Goal: Check status: Check status

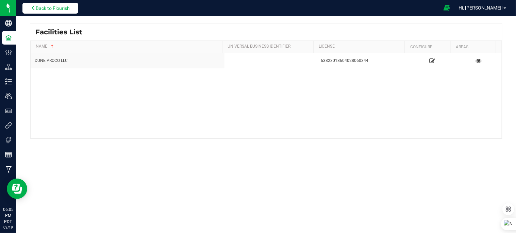
click at [63, 11] on span "Back to Flourish" at bounding box center [53, 7] width 34 height 5
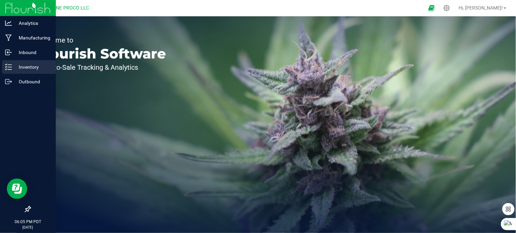
click at [30, 68] on p "Inventory" at bounding box center [32, 67] width 41 height 8
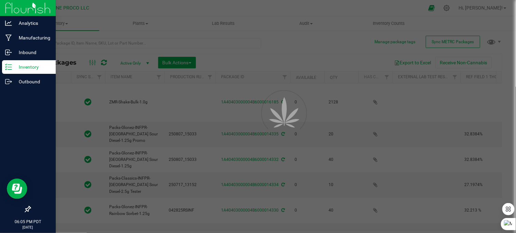
click at [83, 42] on div at bounding box center [258, 116] width 516 height 233
type input "[DATE]"
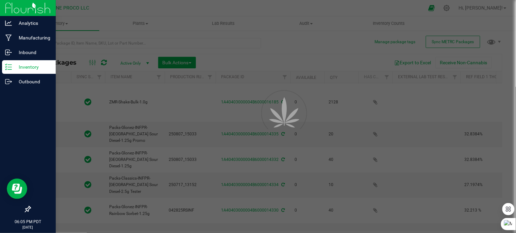
type input "[DATE]"
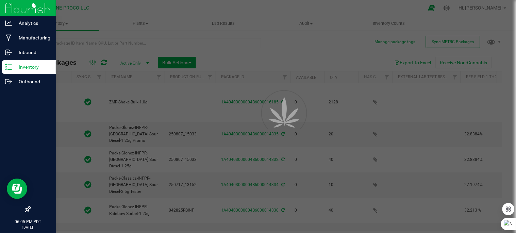
type input "[DATE]"
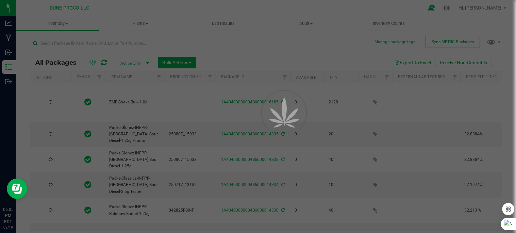
drag, startPoint x: 30, startPoint y: 68, endPoint x: 83, endPoint y: 42, distance: 58.8
click at [83, 42] on div at bounding box center [258, 116] width 516 height 233
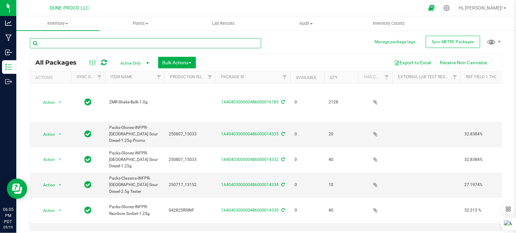
click at [83, 42] on input "text" at bounding box center [145, 43] width 231 height 10
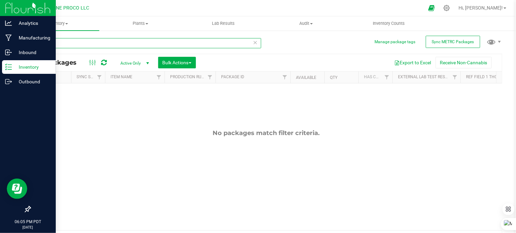
type input "12992"
click at [33, 2] on img at bounding box center [28, 8] width 46 height 16
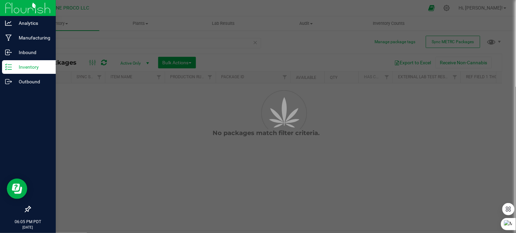
click at [33, 2] on img at bounding box center [28, 8] width 46 height 16
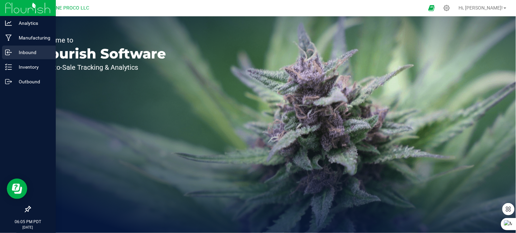
click at [40, 57] on div "Inbound" at bounding box center [29, 53] width 54 height 14
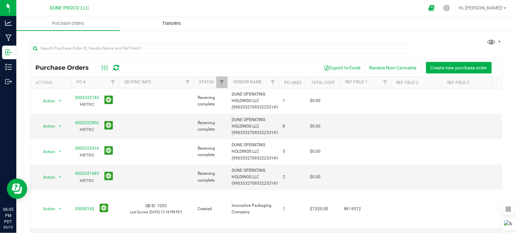
click at [173, 25] on span "Transfers" at bounding box center [171, 23] width 37 height 6
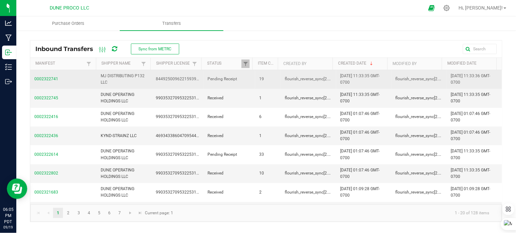
click at [50, 77] on span "0002322741" at bounding box center [63, 79] width 58 height 6
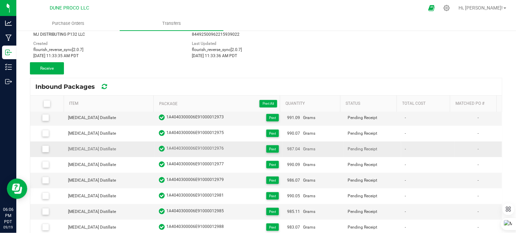
scroll to position [92, 0]
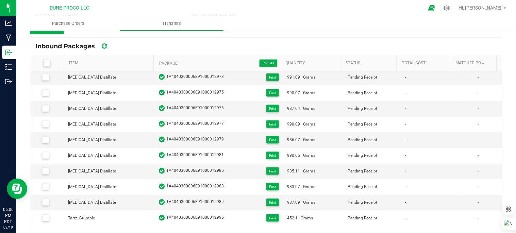
drag, startPoint x: 220, startPoint y: 138, endPoint x: 204, endPoint y: 7, distance: 132.1
click at [204, 7] on div at bounding box center [273, 7] width 302 height 13
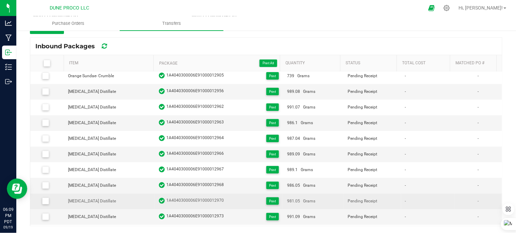
scroll to position [0, 0]
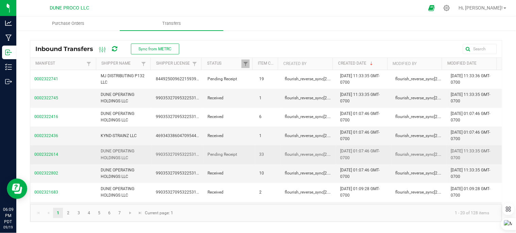
click at [53, 154] on span "0002322614" at bounding box center [63, 154] width 58 height 6
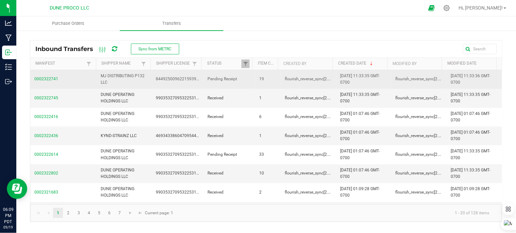
click at [53, 77] on span "0002322741" at bounding box center [63, 79] width 58 height 6
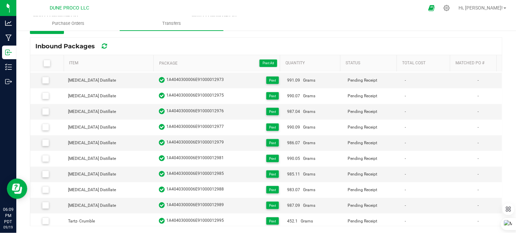
scroll to position [144, 0]
